Goal: Information Seeking & Learning: Understand process/instructions

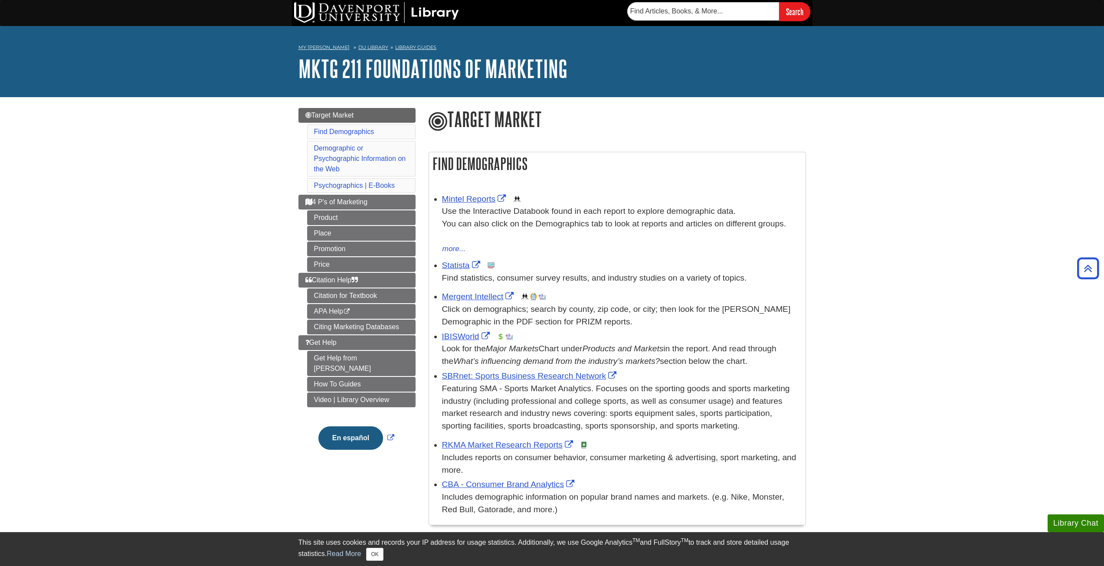
scroll to position [413, 0]
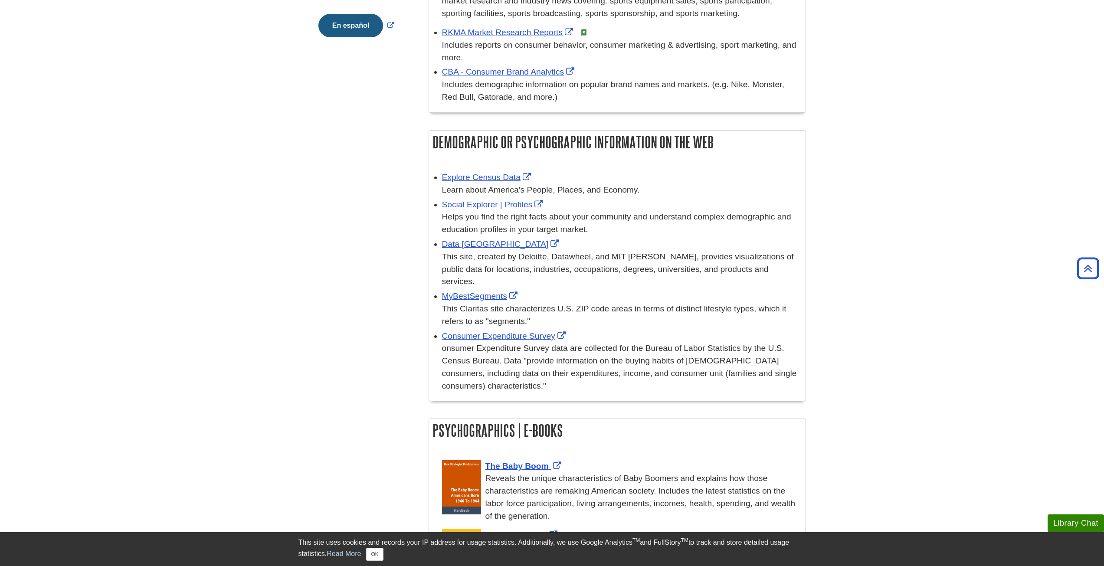
drag, startPoint x: 247, startPoint y: 288, endPoint x: 235, endPoint y: 294, distance: 13.8
click at [247, 287] on body "Library Chat This site uses cookies and records your IP address for usage stati…" at bounding box center [552, 278] width 1104 height 1382
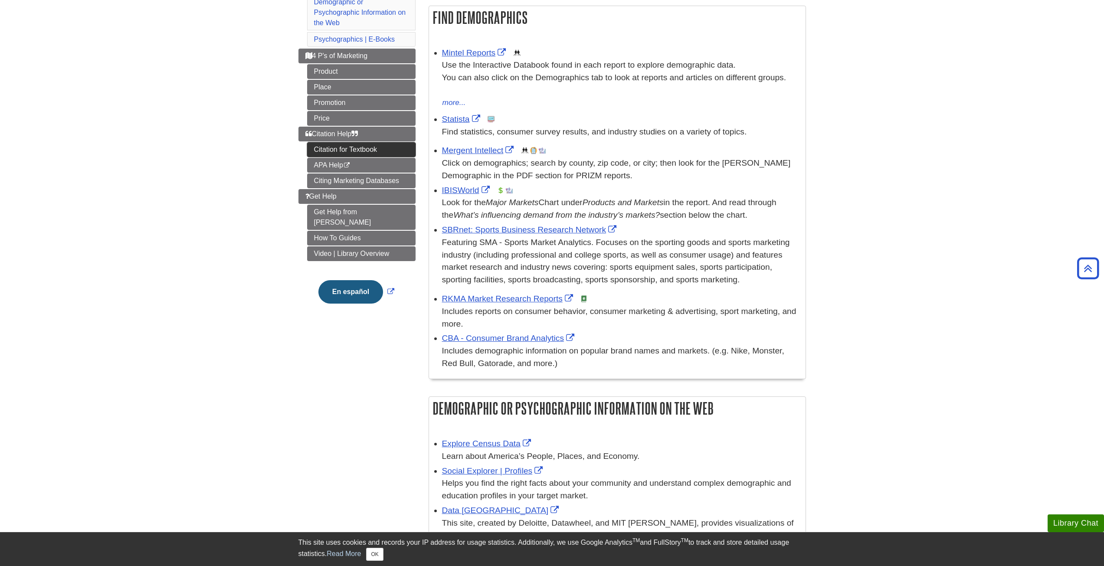
scroll to position [109, 0]
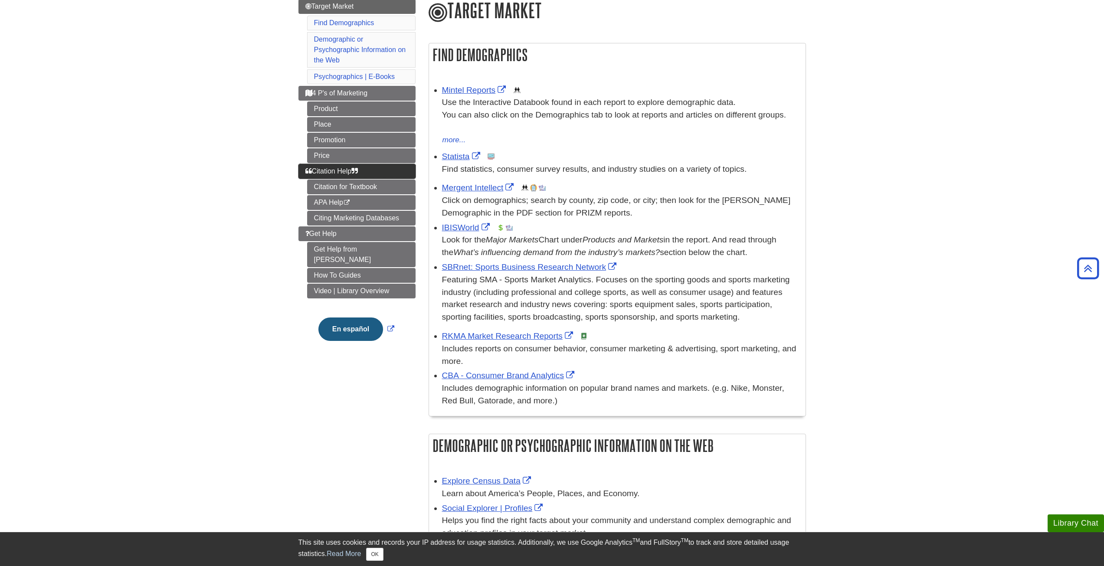
click at [361, 175] on link "Citation Help" at bounding box center [357, 171] width 117 height 15
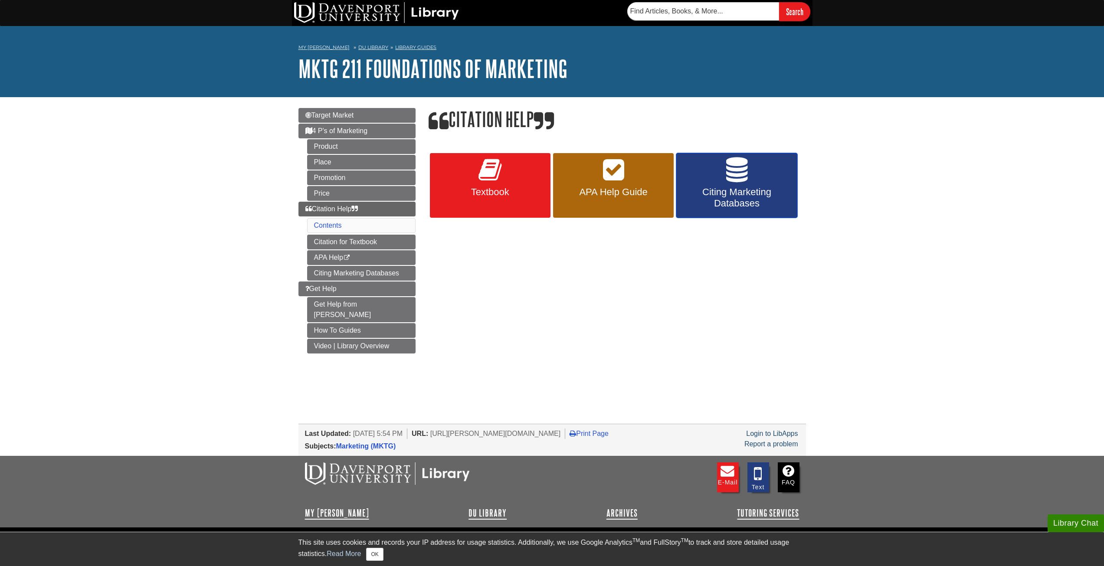
click at [730, 213] on link "Citing Marketing Databases" at bounding box center [736, 185] width 121 height 65
click at [497, 195] on span "Textbook" at bounding box center [491, 192] width 108 height 11
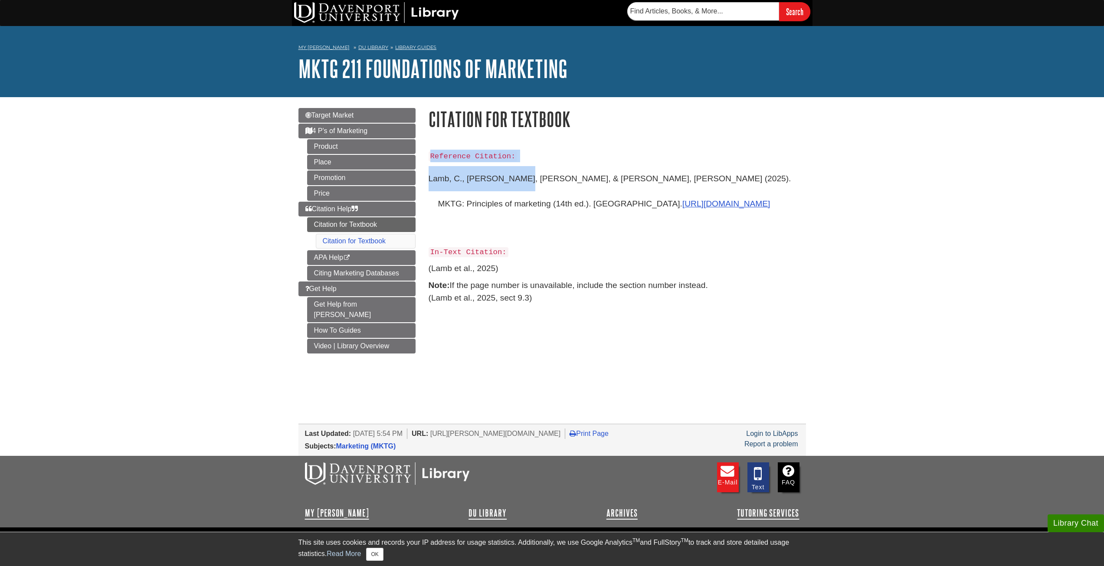
drag, startPoint x: 423, startPoint y: 177, endPoint x: 510, endPoint y: 181, distance: 87.8
click at [510, 181] on div "Reference Citation: Lamb, C., Hair, J., & McDaniel, C. (2025). MKTG: Principles…" at bounding box center [617, 233] width 391 height 185
click at [630, 173] on p "Lamb, C., Hair, J., & McDaniel, C. (2025). MKTG: Principles of marketing (14th …" at bounding box center [618, 203] width 378 height 75
click at [683, 207] on link "https://www.cengage.com" at bounding box center [727, 203] width 88 height 9
drag, startPoint x: 500, startPoint y: 268, endPoint x: 429, endPoint y: 266, distance: 70.7
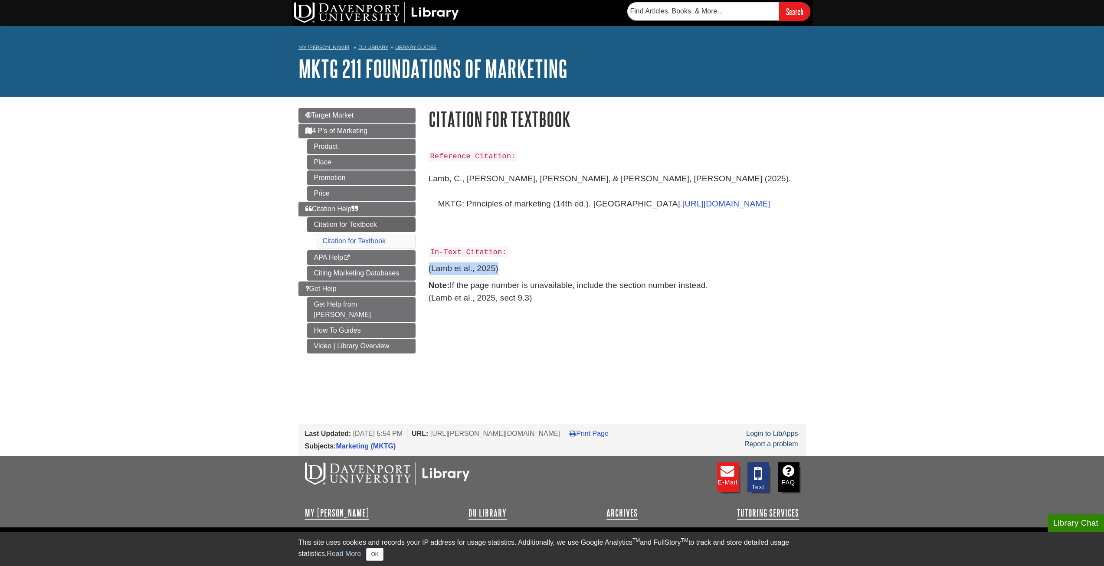
click at [429, 266] on p "(Lamb et al., 2025)" at bounding box center [618, 269] width 378 height 13
copy p "(Lamb et al., 2025)"
drag, startPoint x: 131, startPoint y: 312, endPoint x: 150, endPoint y: 306, distance: 19.1
click at [131, 312] on body "Library Chat This site uses cookies and records your IP address for usage stati…" at bounding box center [552, 303] width 1104 height 607
drag, startPoint x: 497, startPoint y: 286, endPoint x: 499, endPoint y: 306, distance: 20.6
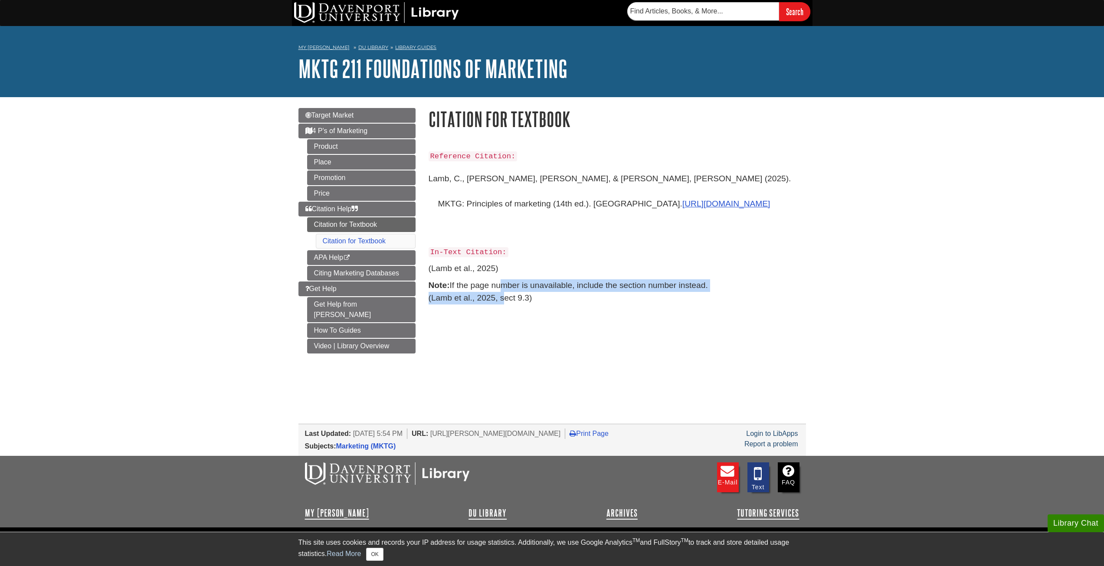
click at [499, 306] on div "Reference Citation: Lamb, C., Hair, J., & McDaniel, C. (2025). MKTG: Principles…" at bounding box center [618, 229] width 378 height 159
click at [502, 300] on p "Note: If the page number is unavailable, include the section number instead. (L…" at bounding box center [618, 291] width 378 height 25
drag, startPoint x: 495, startPoint y: 300, endPoint x: 532, endPoint y: 300, distance: 37.3
click at [528, 300] on p "Note: If the page number is unavailable, include the section number instead. (L…" at bounding box center [618, 291] width 378 height 25
drag, startPoint x: 538, startPoint y: 301, endPoint x: 546, endPoint y: 301, distance: 8.2
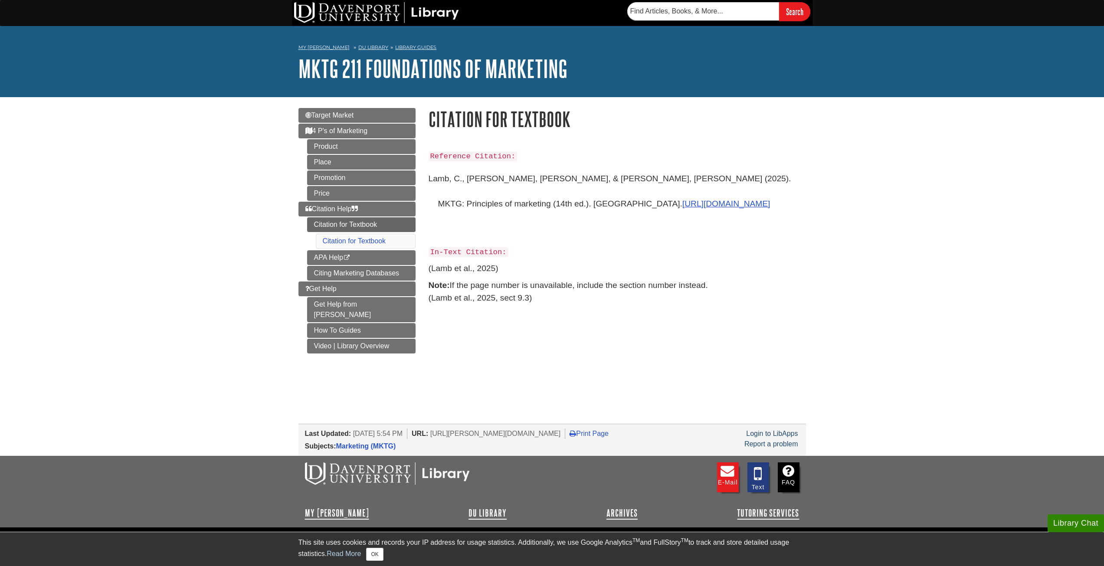
click at [538, 301] on p "Note: If the page number is unavailable, include the section number instead. (L…" at bounding box center [618, 291] width 378 height 25
drag, startPoint x: 488, startPoint y: 298, endPoint x: 500, endPoint y: 300, distance: 12.3
click at [496, 300] on p "Note: If the page number is unavailable, include the section number instead. (L…" at bounding box center [618, 291] width 378 height 25
click at [503, 300] on p "Note: If the page number is unavailable, include the section number instead. (L…" at bounding box center [618, 291] width 378 height 25
drag, startPoint x: 498, startPoint y: 301, endPoint x: 528, endPoint y: 302, distance: 30.0
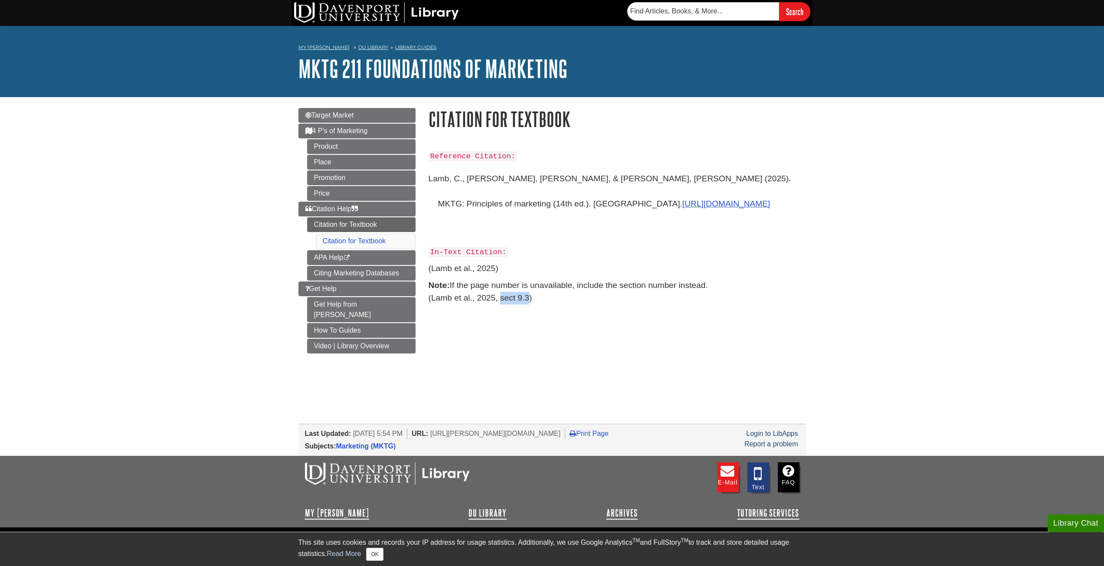
click at [526, 302] on p "Note: If the page number is unavailable, include the section number instead. (L…" at bounding box center [618, 291] width 378 height 25
click at [548, 303] on p "Note: If the page number is unavailable, include the section number instead. (L…" at bounding box center [618, 291] width 378 height 25
click at [88, 340] on body "Library Chat This site uses cookies and records your IP address for usage stati…" at bounding box center [552, 303] width 1104 height 607
click at [351, 208] on span "Citation Help" at bounding box center [331, 208] width 53 height 7
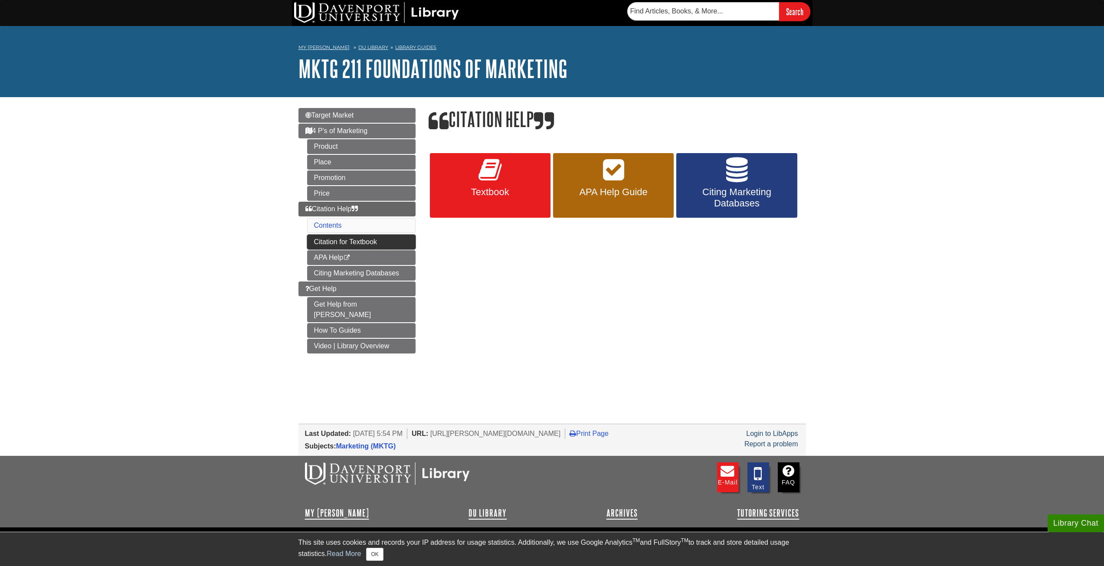
click at [392, 243] on link "Citation for Textbook" at bounding box center [361, 242] width 108 height 15
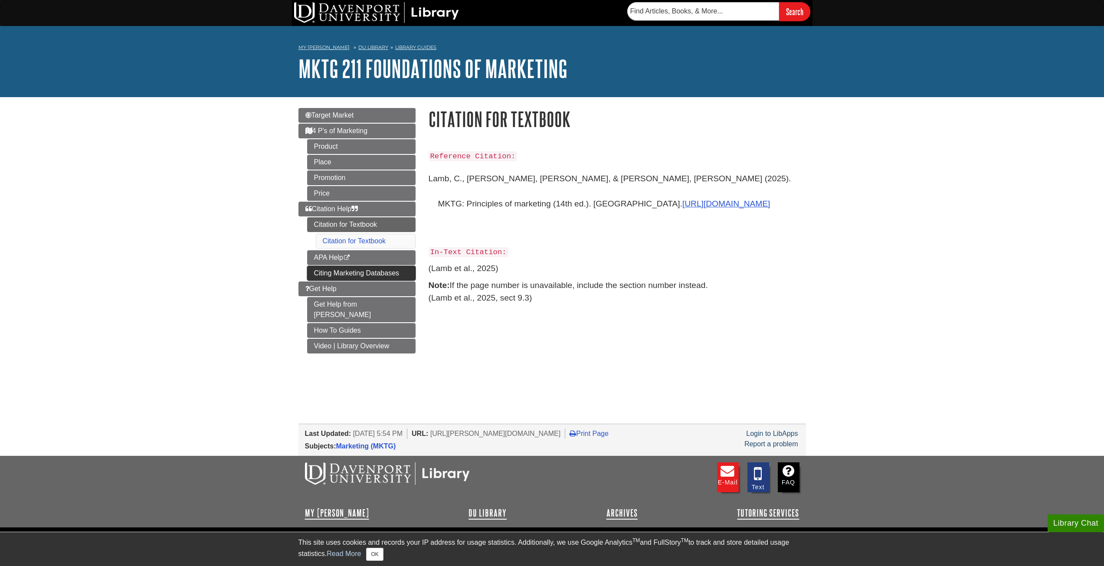
click at [362, 271] on link "Citing Marketing Databases" at bounding box center [361, 273] width 108 height 15
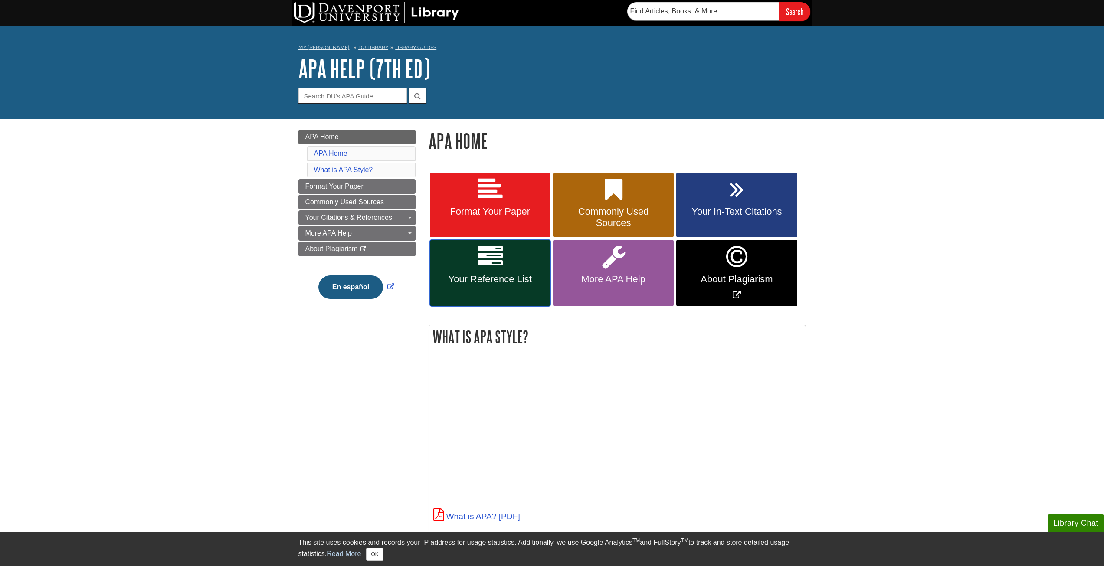
click at [481, 282] on span "Your Reference List" at bounding box center [491, 279] width 108 height 11
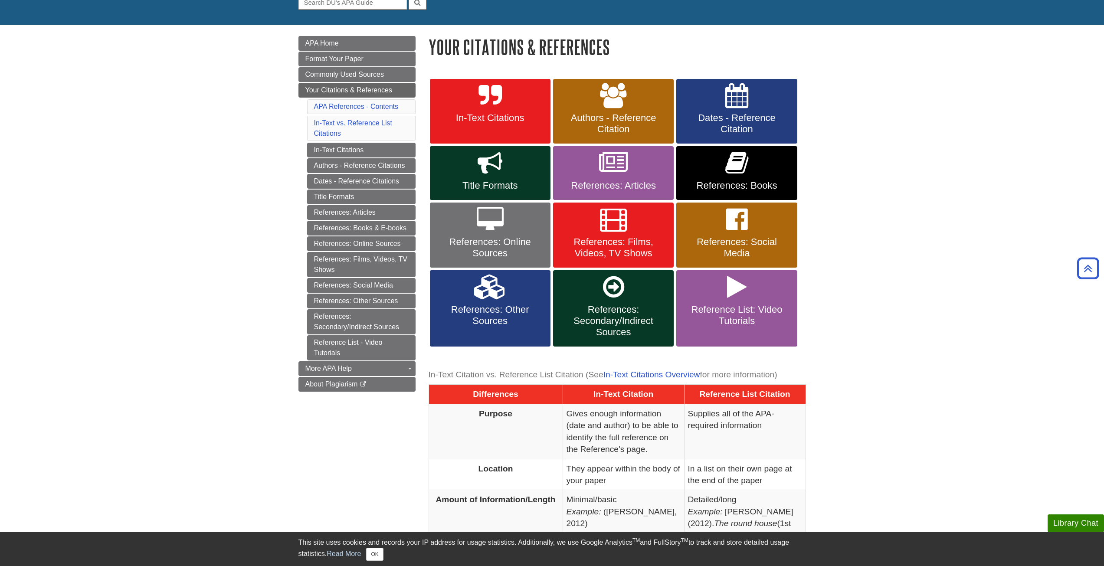
scroll to position [43, 0]
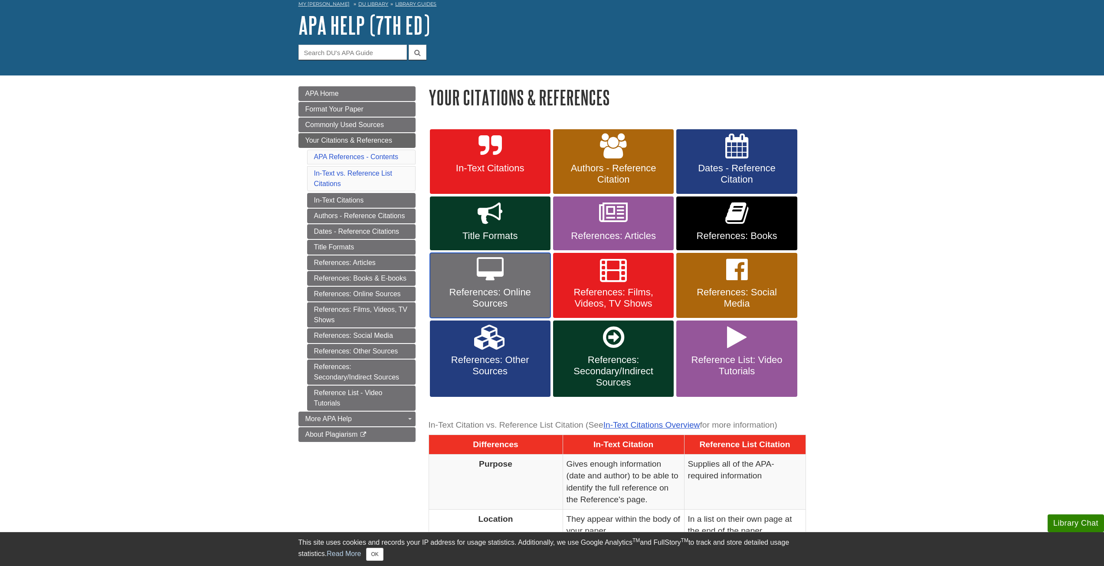
click at [505, 305] on span "References: Online Sources" at bounding box center [491, 298] width 108 height 23
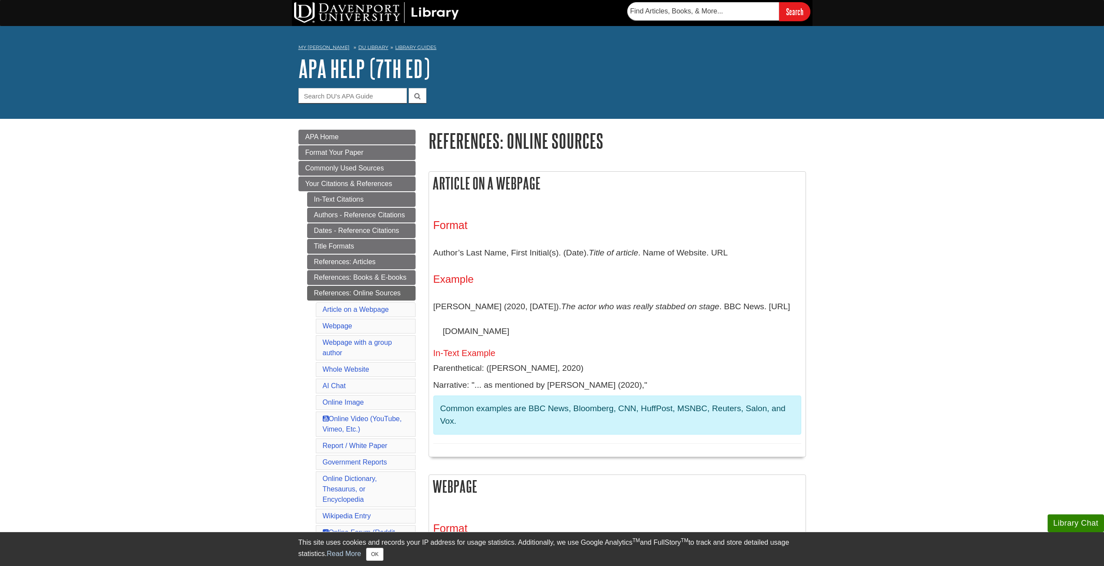
click at [632, 323] on p "Barden, B. (2020, March 14). The actor who was really stabbed on stage . BBC Ne…" at bounding box center [617, 319] width 368 height 50
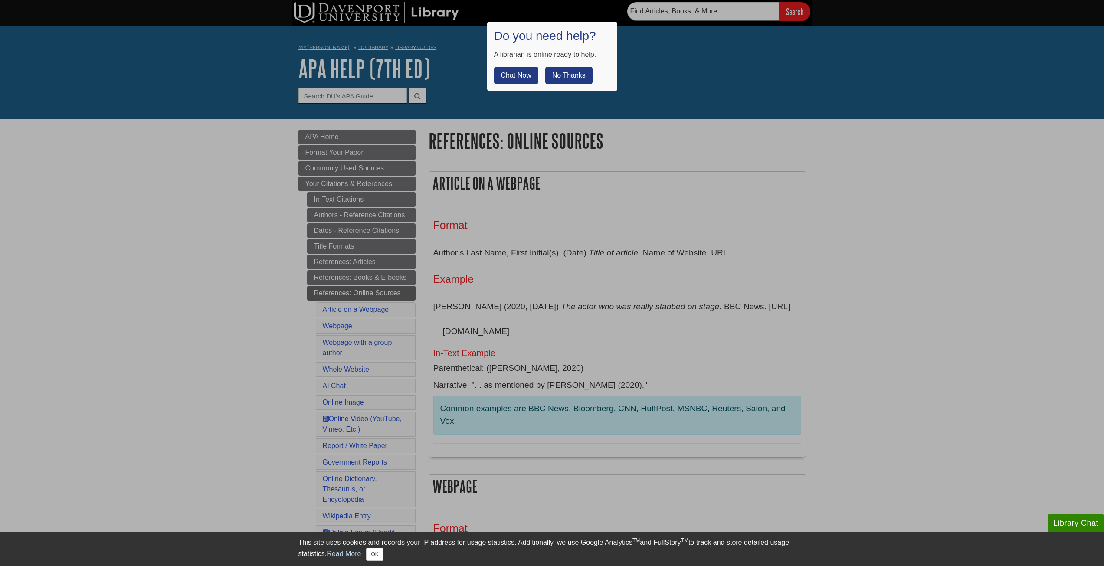
click at [193, 427] on div at bounding box center [552, 283] width 1104 height 566
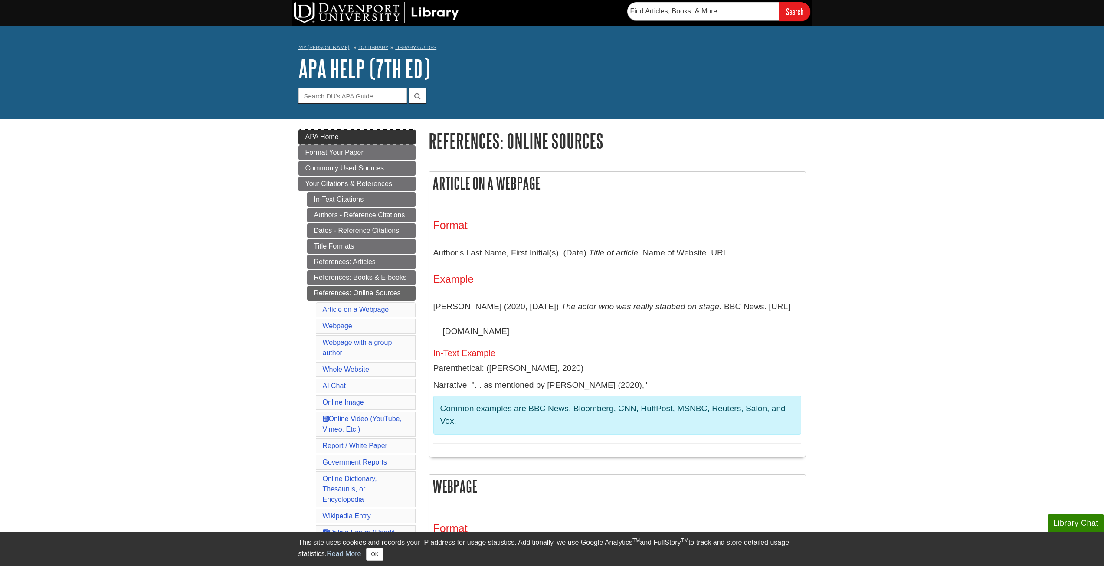
click at [325, 131] on link "APA Home" at bounding box center [357, 137] width 117 height 15
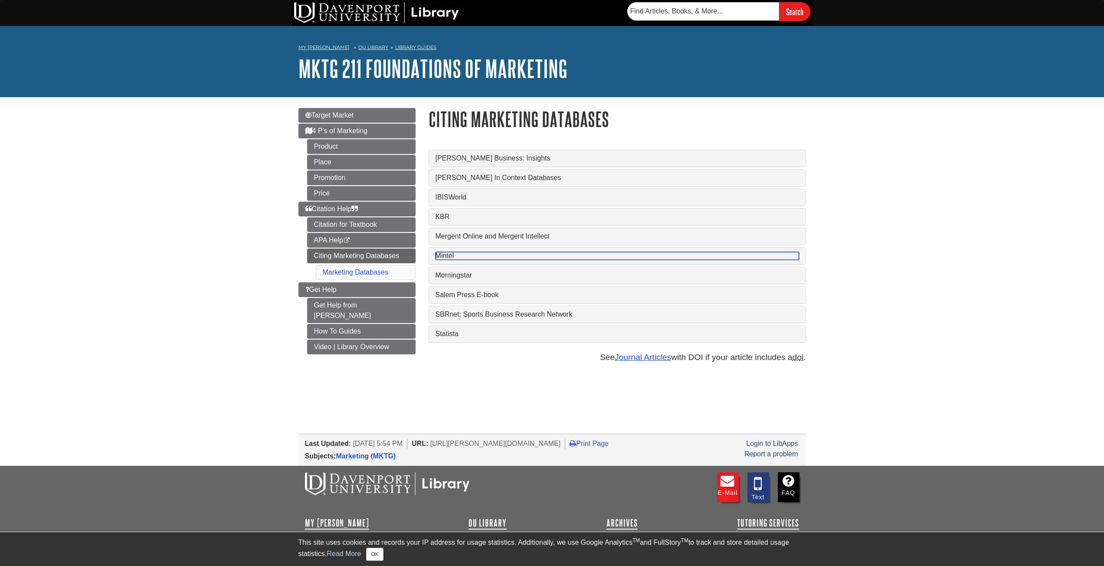
click at [450, 256] on link "Mintel" at bounding box center [618, 256] width 364 height 8
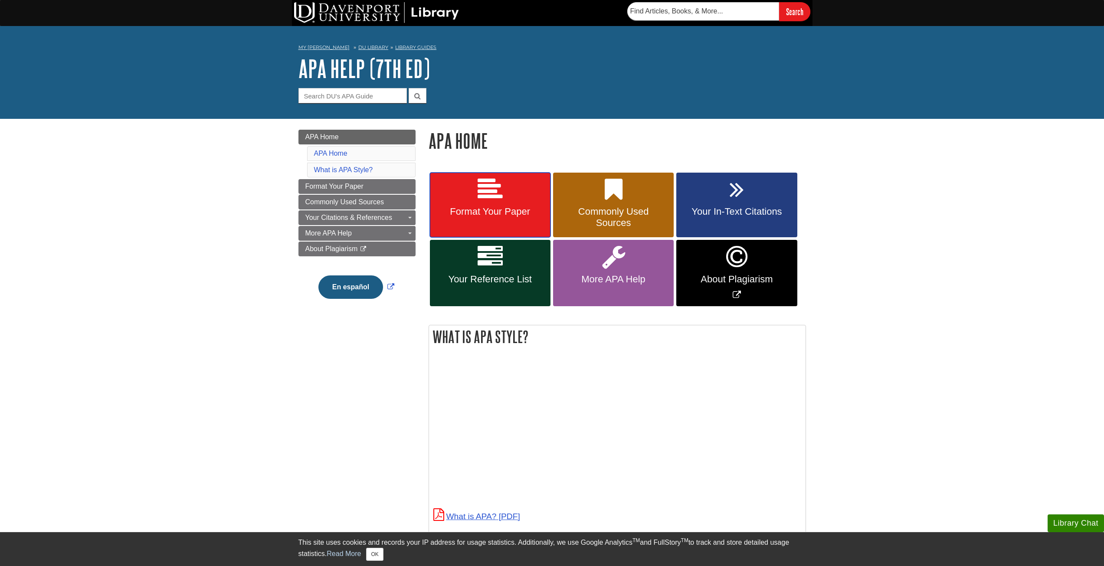
click at [463, 207] on span "Format Your Paper" at bounding box center [491, 211] width 108 height 11
click at [481, 278] on span "Your Reference List" at bounding box center [491, 279] width 108 height 11
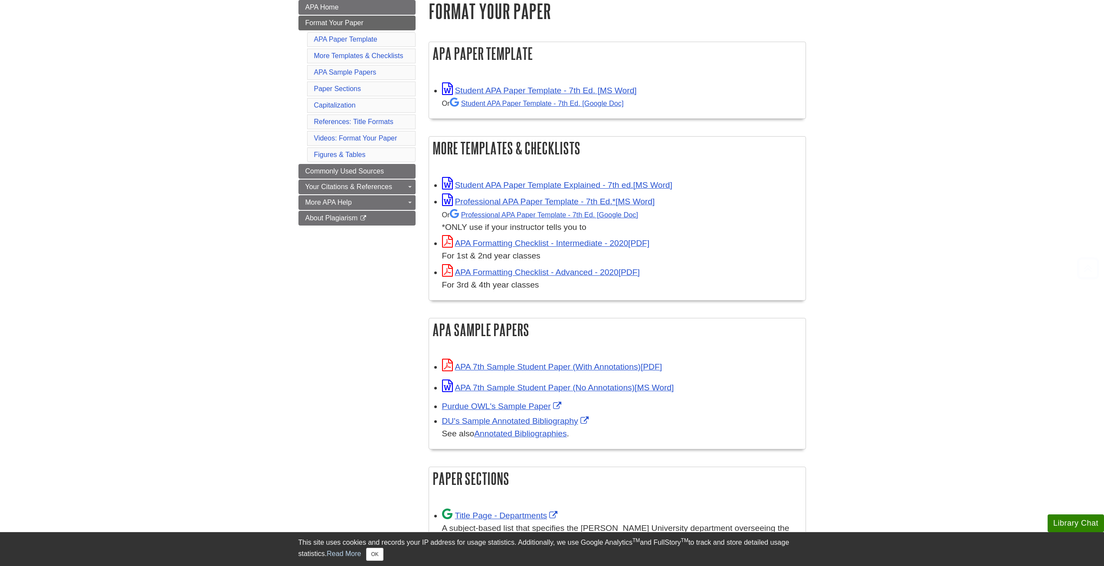
scroll to position [130, 0]
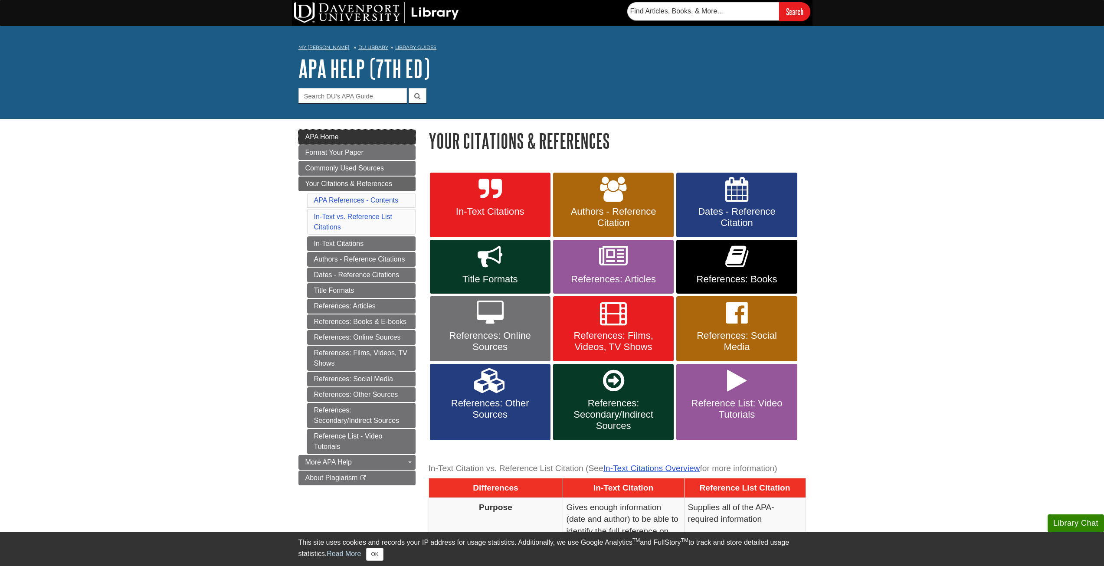
click at [341, 138] on link "APA Home" at bounding box center [357, 137] width 117 height 15
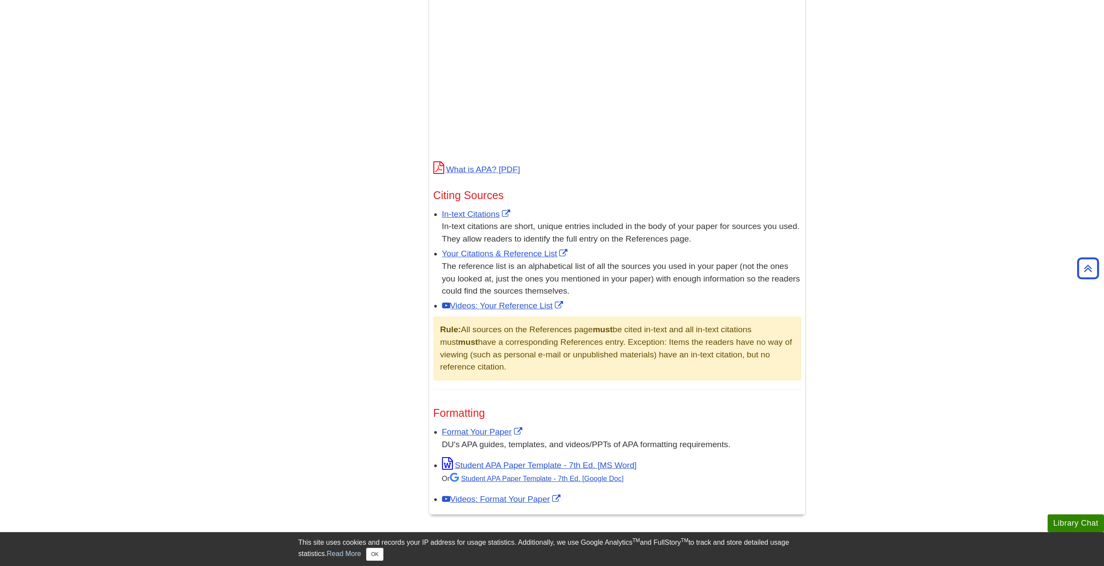
scroll to position [391, 0]
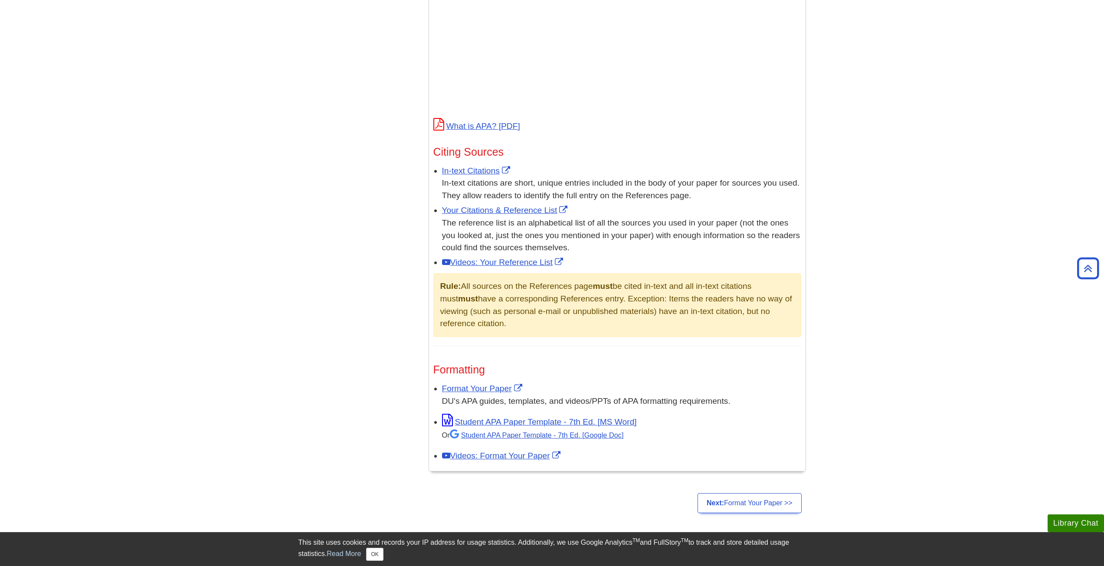
click at [355, 107] on div "Menu APA Home APA Home What is APA Style? Format Your Paper Commonly Used Sourc…" at bounding box center [552, 123] width 521 height 790
